Goal: Task Accomplishment & Management: Use online tool/utility

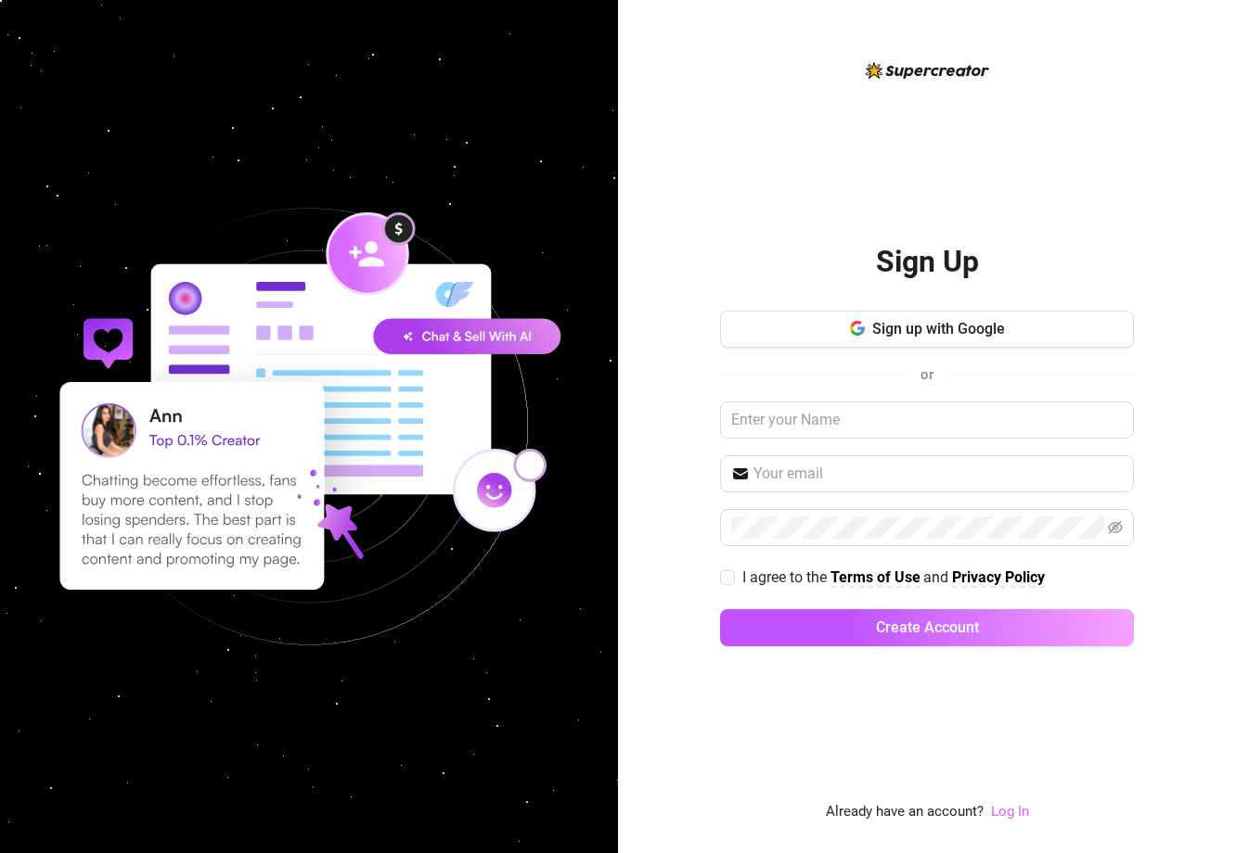
click at [999, 819] on link "Log In" at bounding box center [1010, 811] width 38 height 17
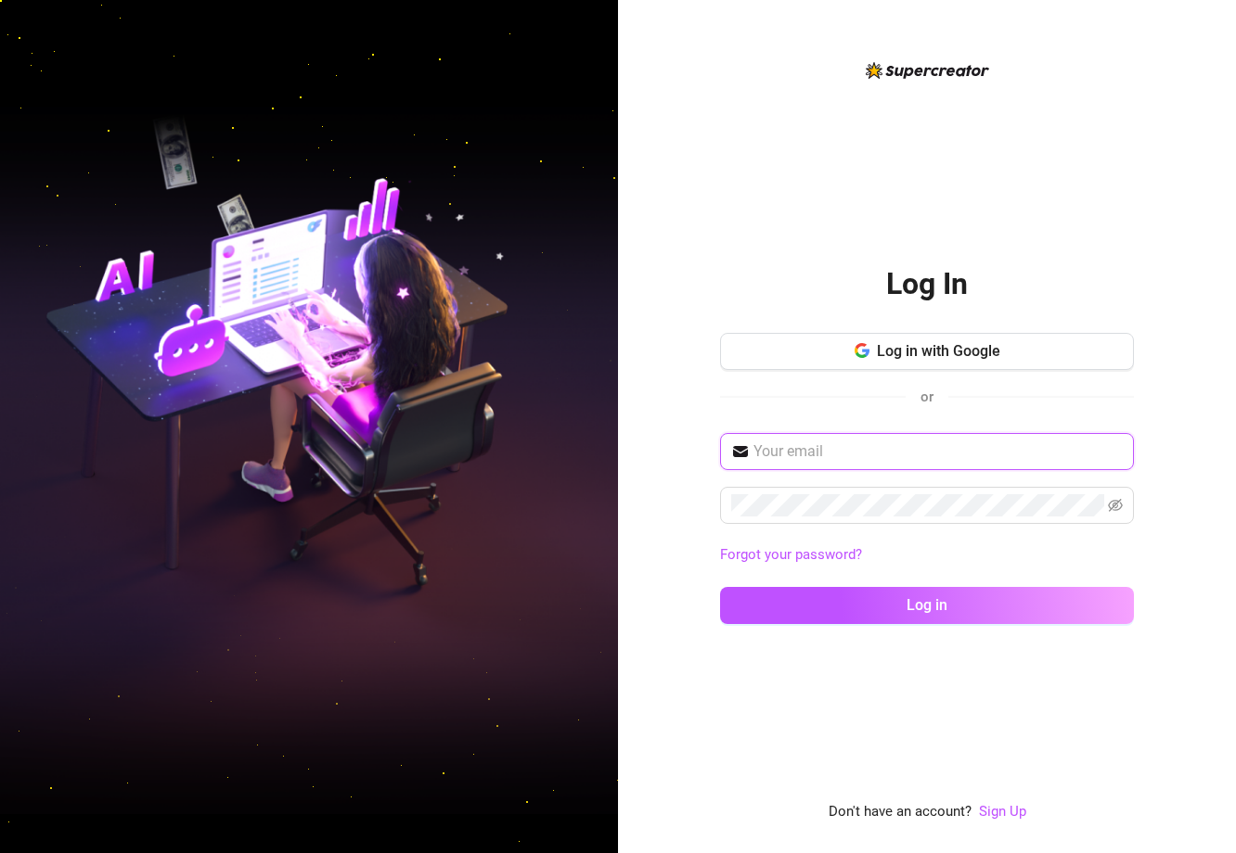
click at [855, 447] on input "text" at bounding box center [937, 452] width 369 height 22
type input "rissafinan@yahoo.com"
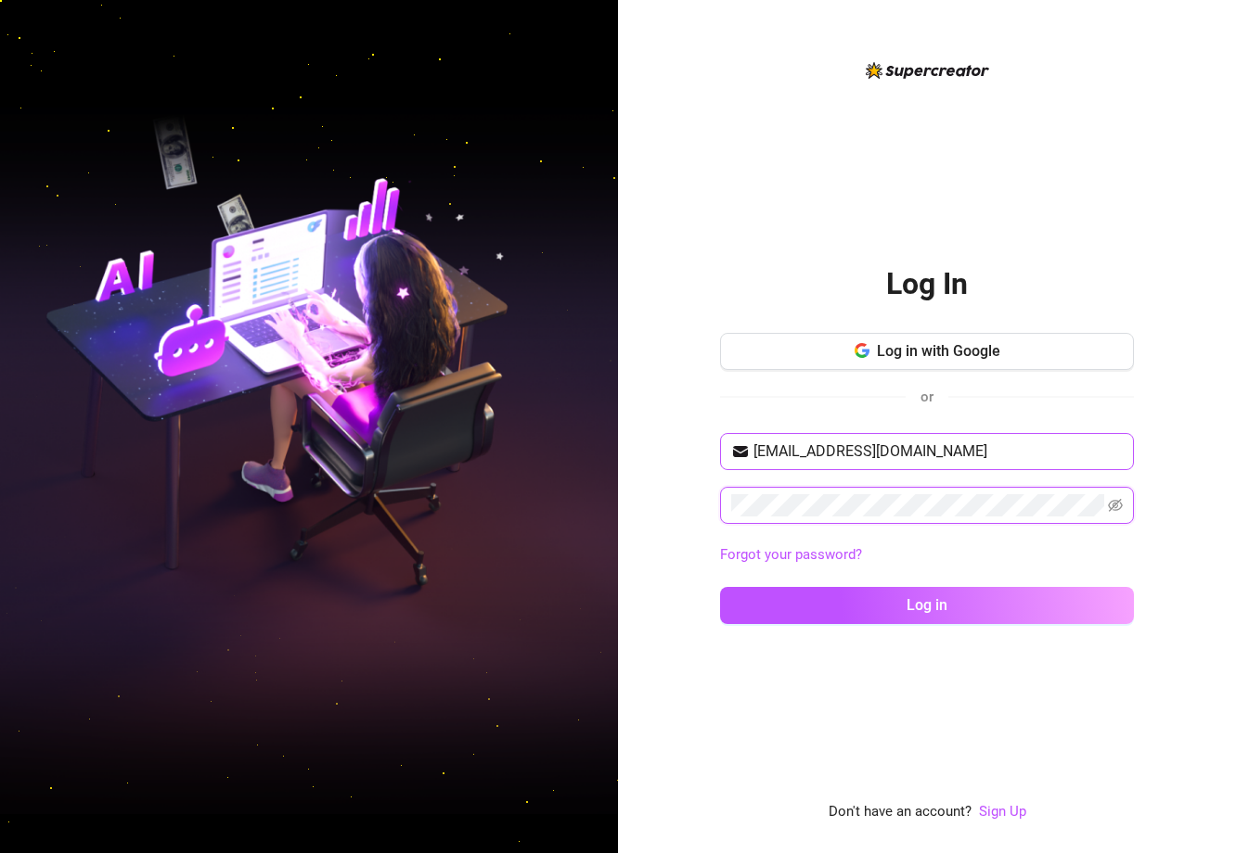
click at [927, 605] on button "Log in" at bounding box center [927, 605] width 414 height 37
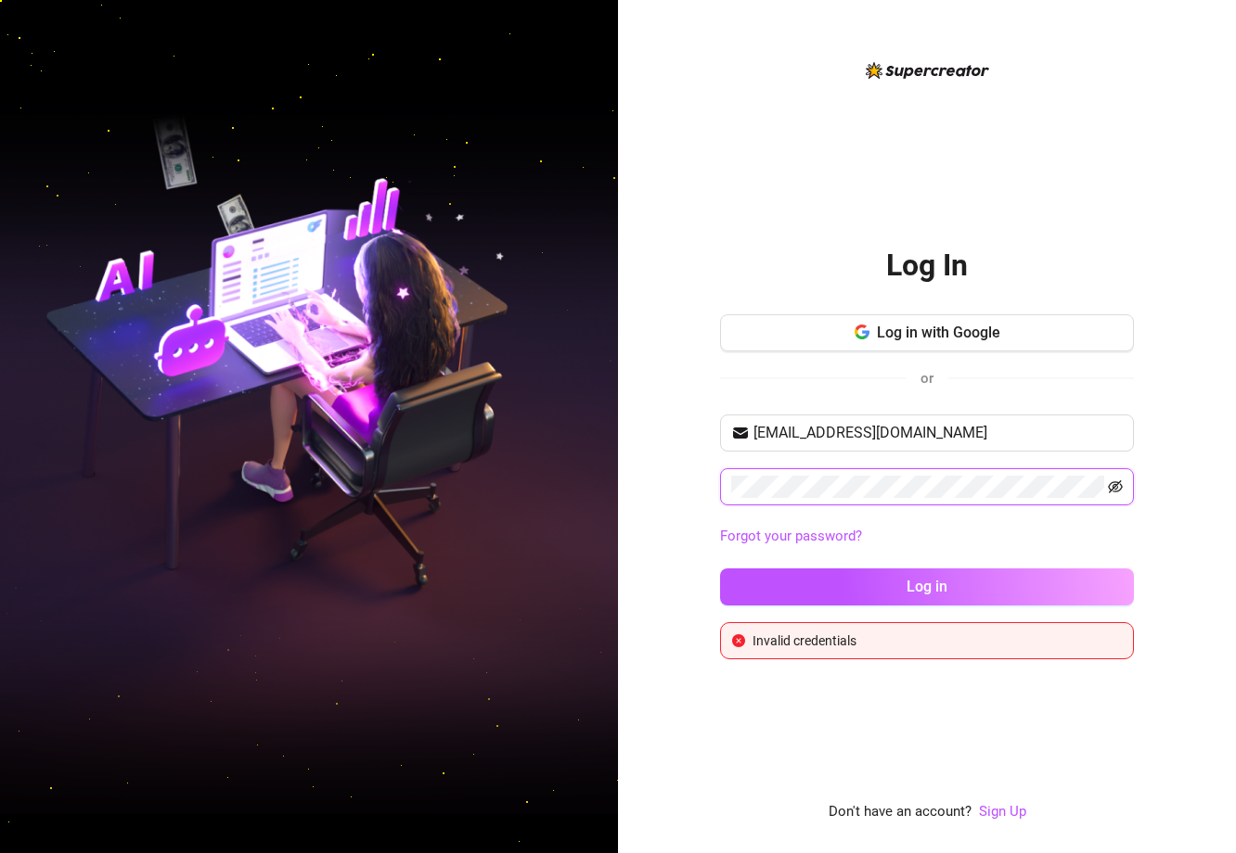
click at [1120, 486] on icon "eye-invisible" at bounding box center [1115, 487] width 15 height 15
click at [606, 493] on div "Log In Log in with Google or rissafinan@yahoo.com Forgot your password? Log in …" at bounding box center [618, 426] width 1236 height 853
click at [927, 586] on button "Log in" at bounding box center [927, 587] width 414 height 37
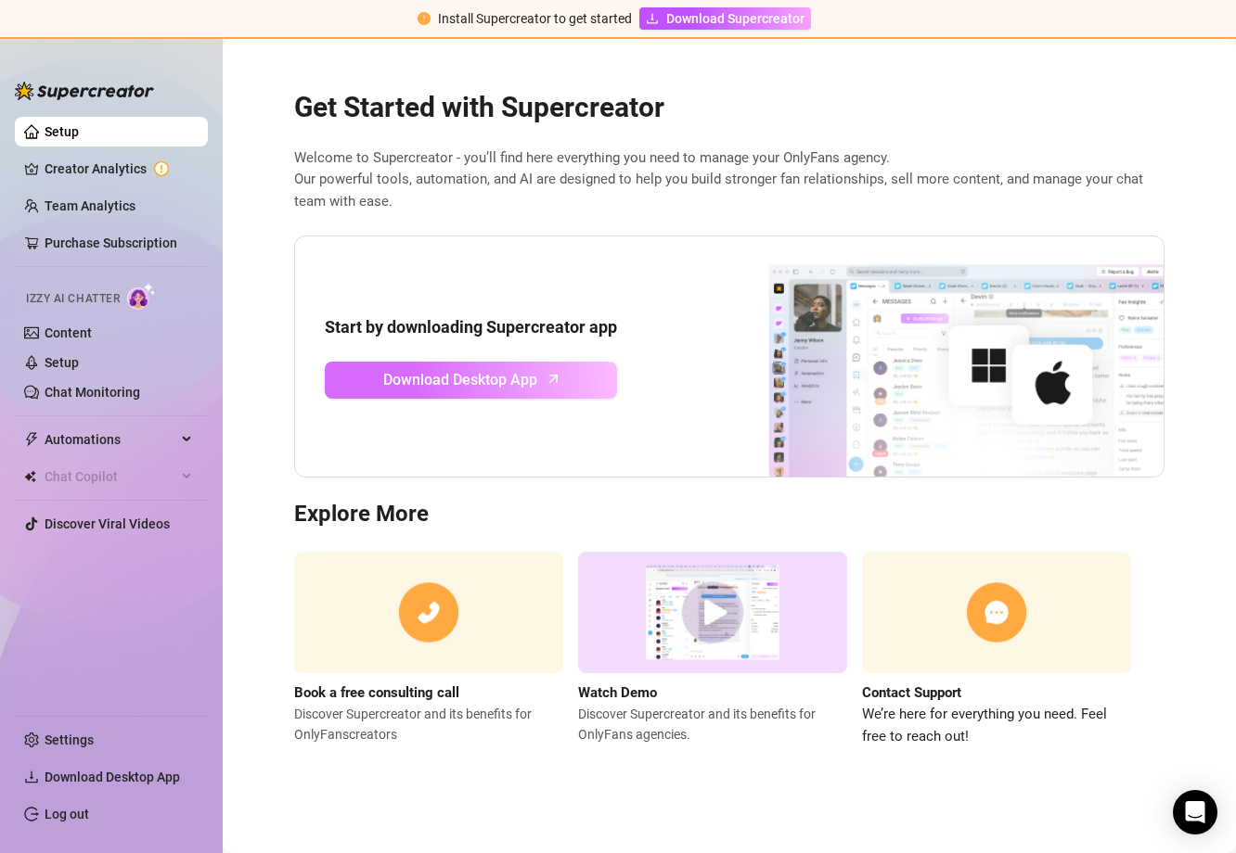
click at [458, 372] on span "Download Desktop App" at bounding box center [460, 379] width 154 height 23
